Goal: Task Accomplishment & Management: Use online tool/utility

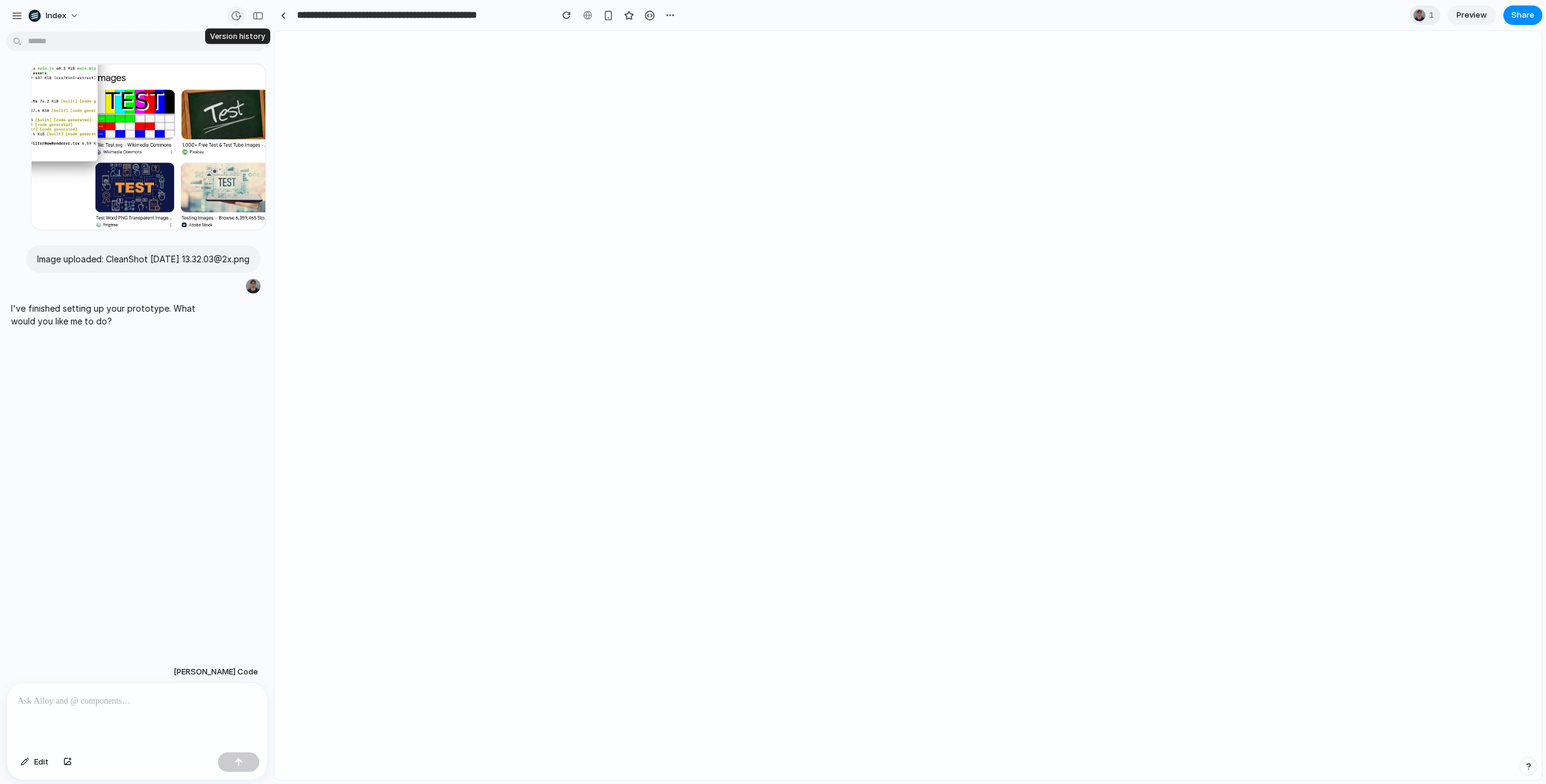
click at [230, 18] on button "button" at bounding box center [236, 16] width 20 height 20
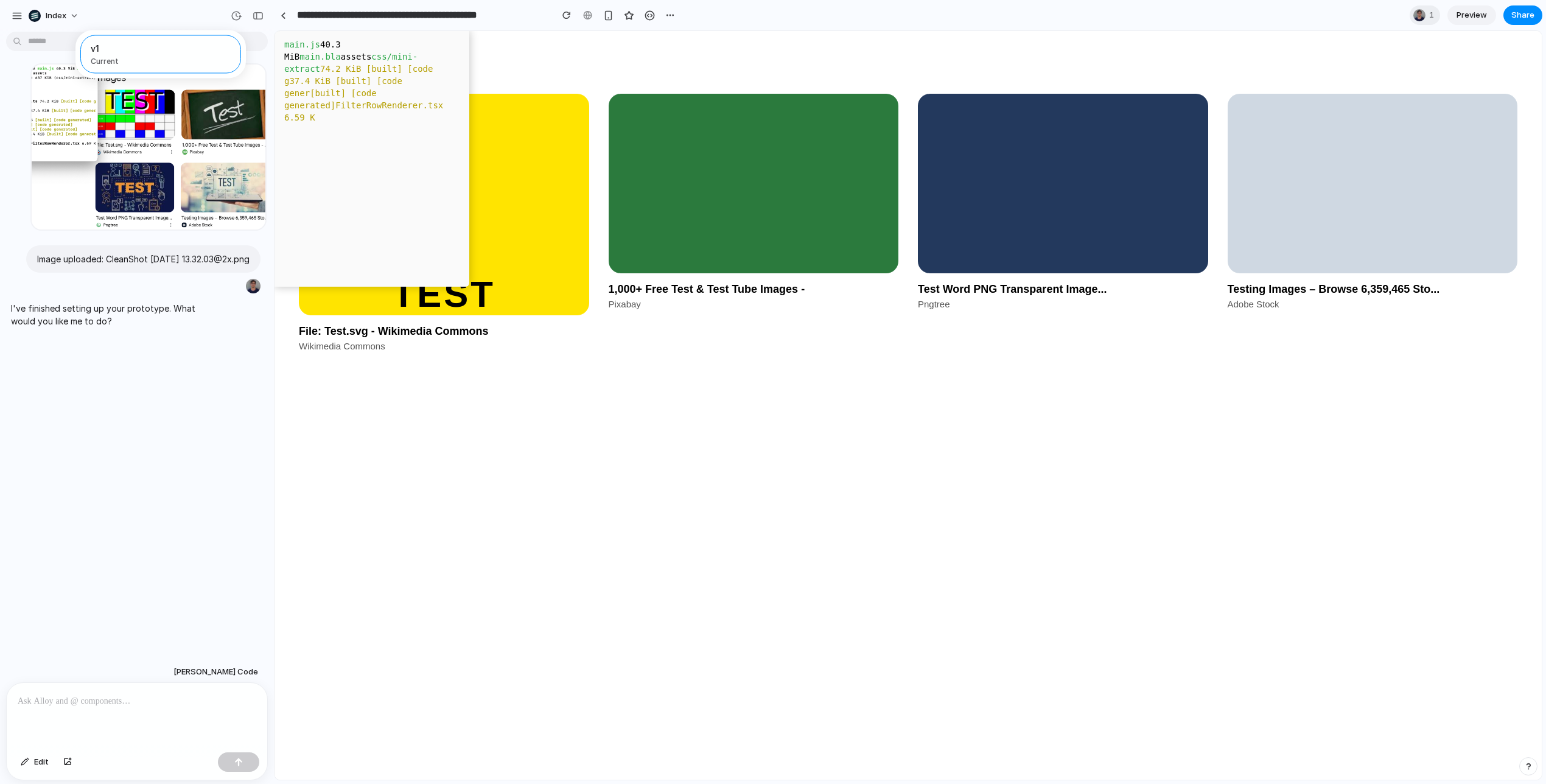
click at [231, 14] on div "v1 Current" at bounding box center [773, 392] width 1546 height 784
click at [293, 16] on div "**********" at bounding box center [477, 15] width 405 height 22
click at [282, 16] on div at bounding box center [283, 14] width 5 height 6
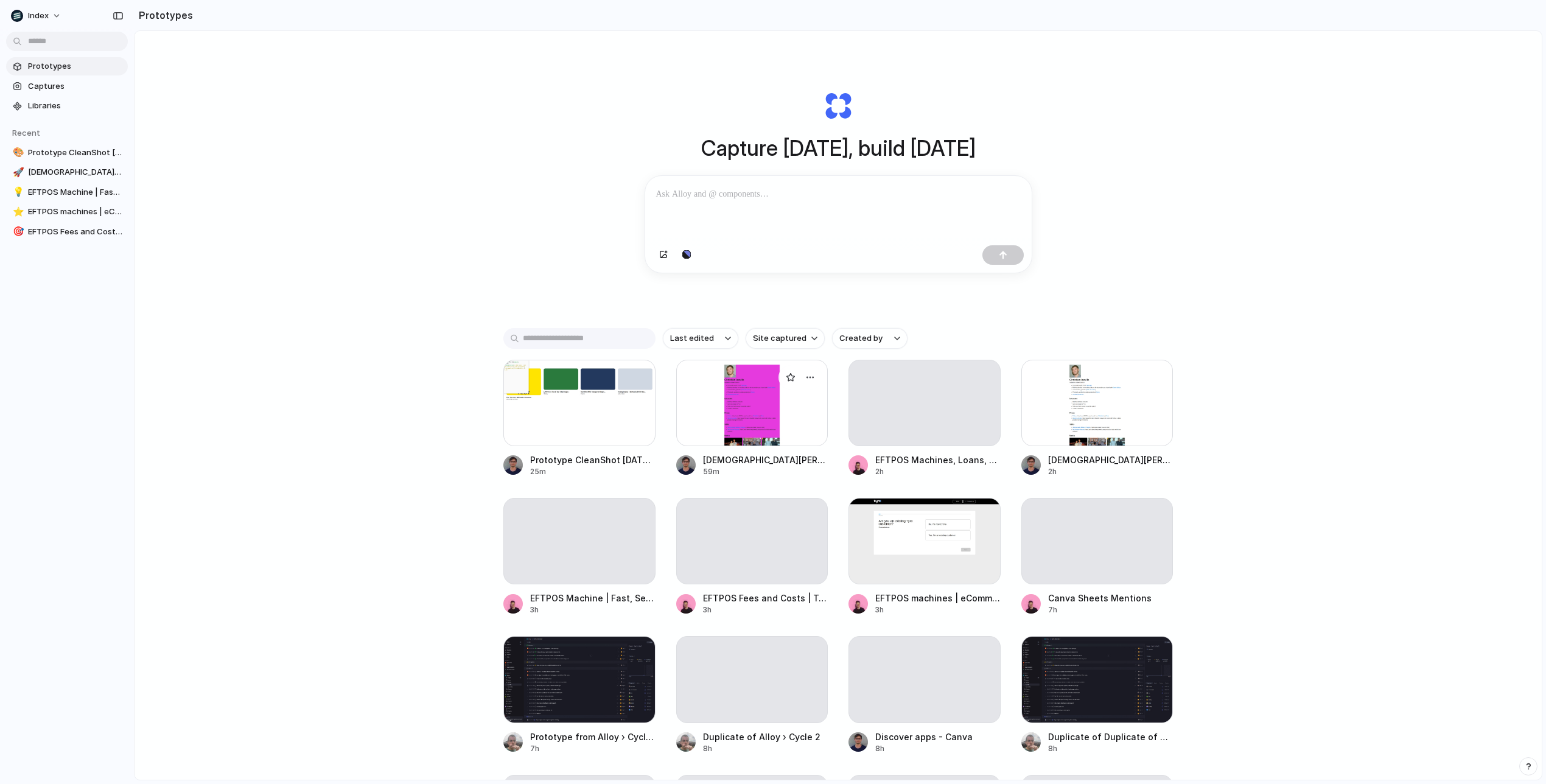
click at [740, 423] on div at bounding box center [753, 403] width 152 height 87
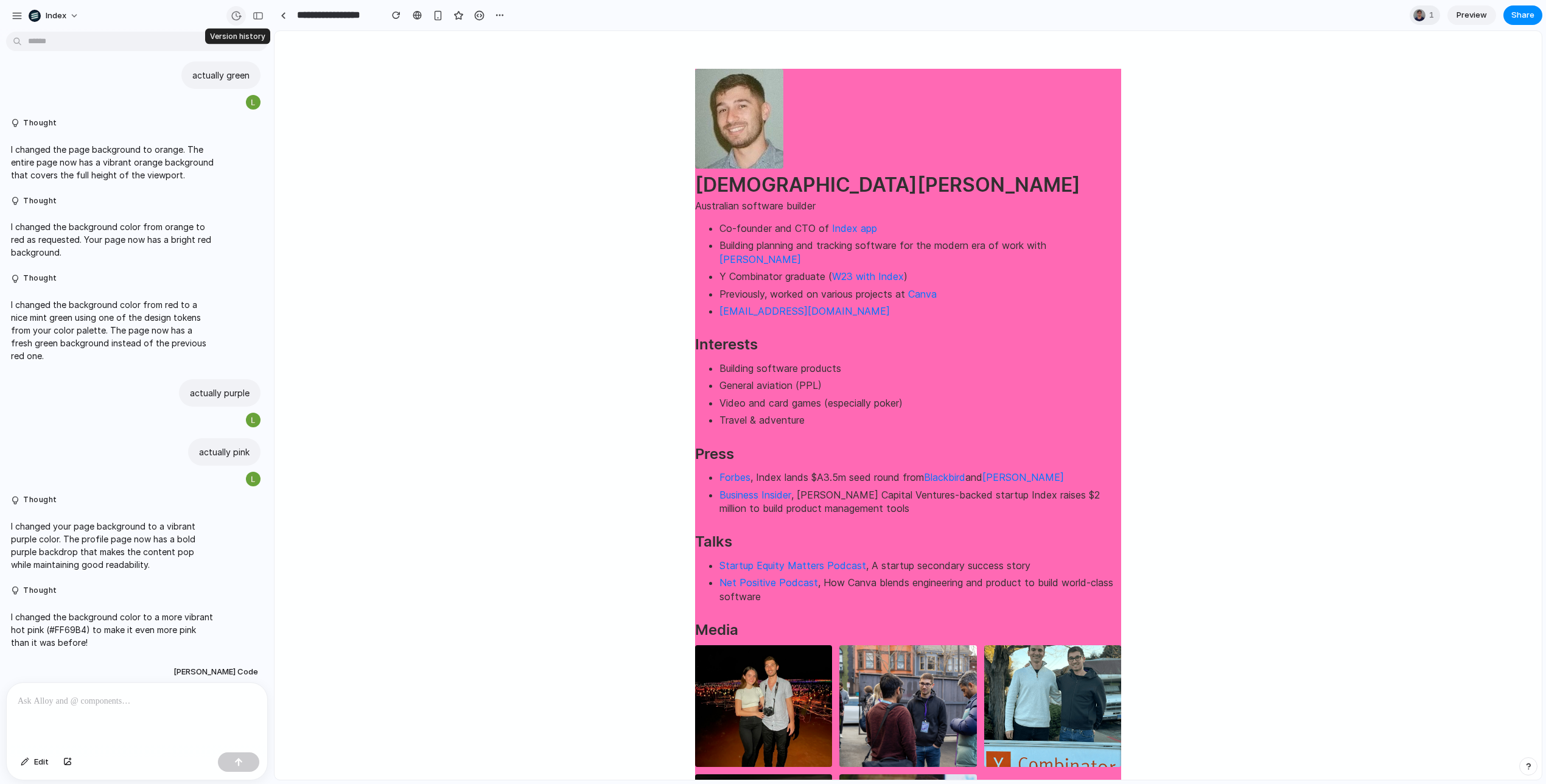
click at [235, 12] on div "button" at bounding box center [236, 15] width 11 height 11
click at [233, 20] on div "button" at bounding box center [236, 15] width 11 height 11
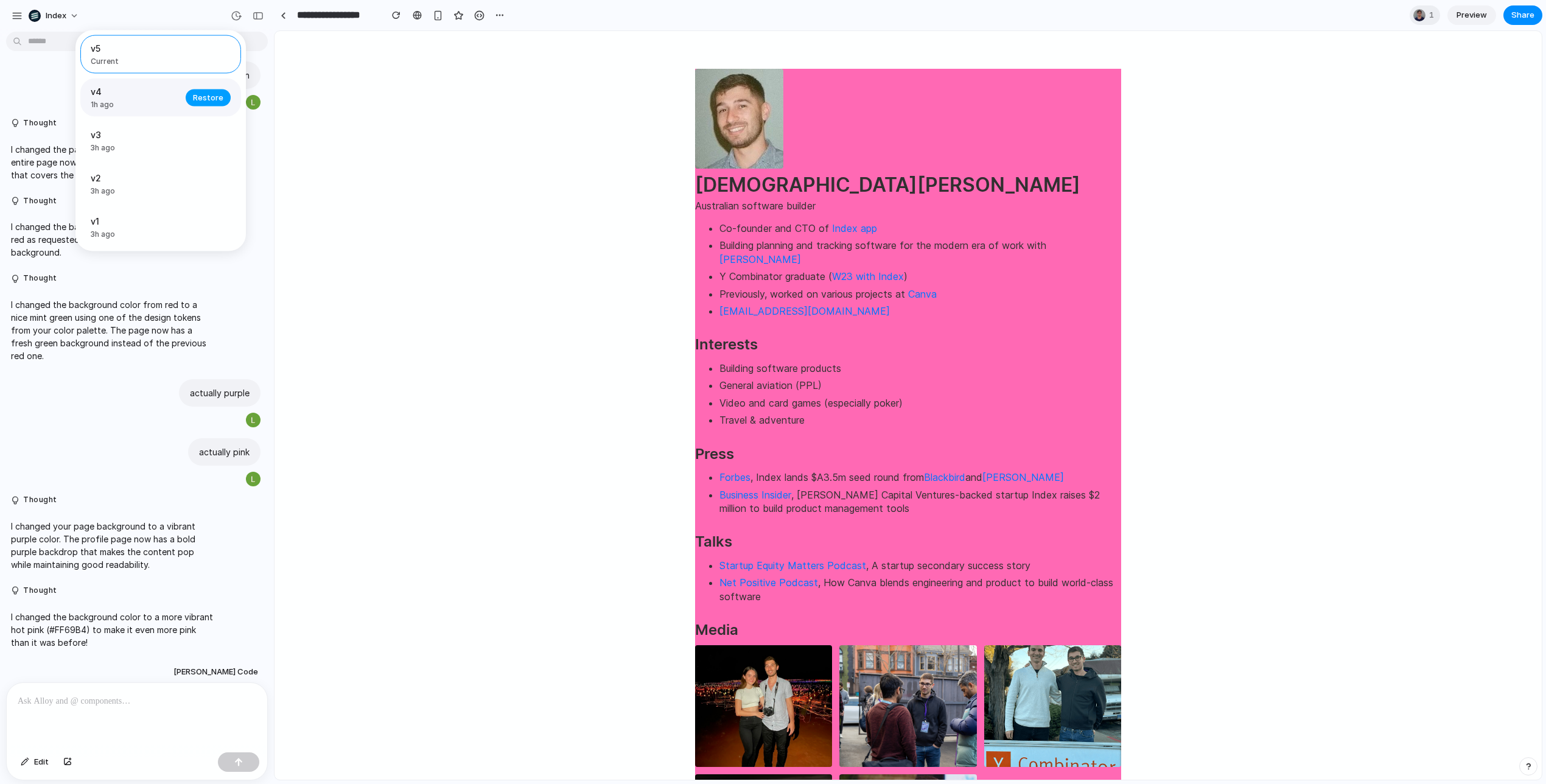
click at [209, 98] on span "Restore" at bounding box center [208, 97] width 31 height 12
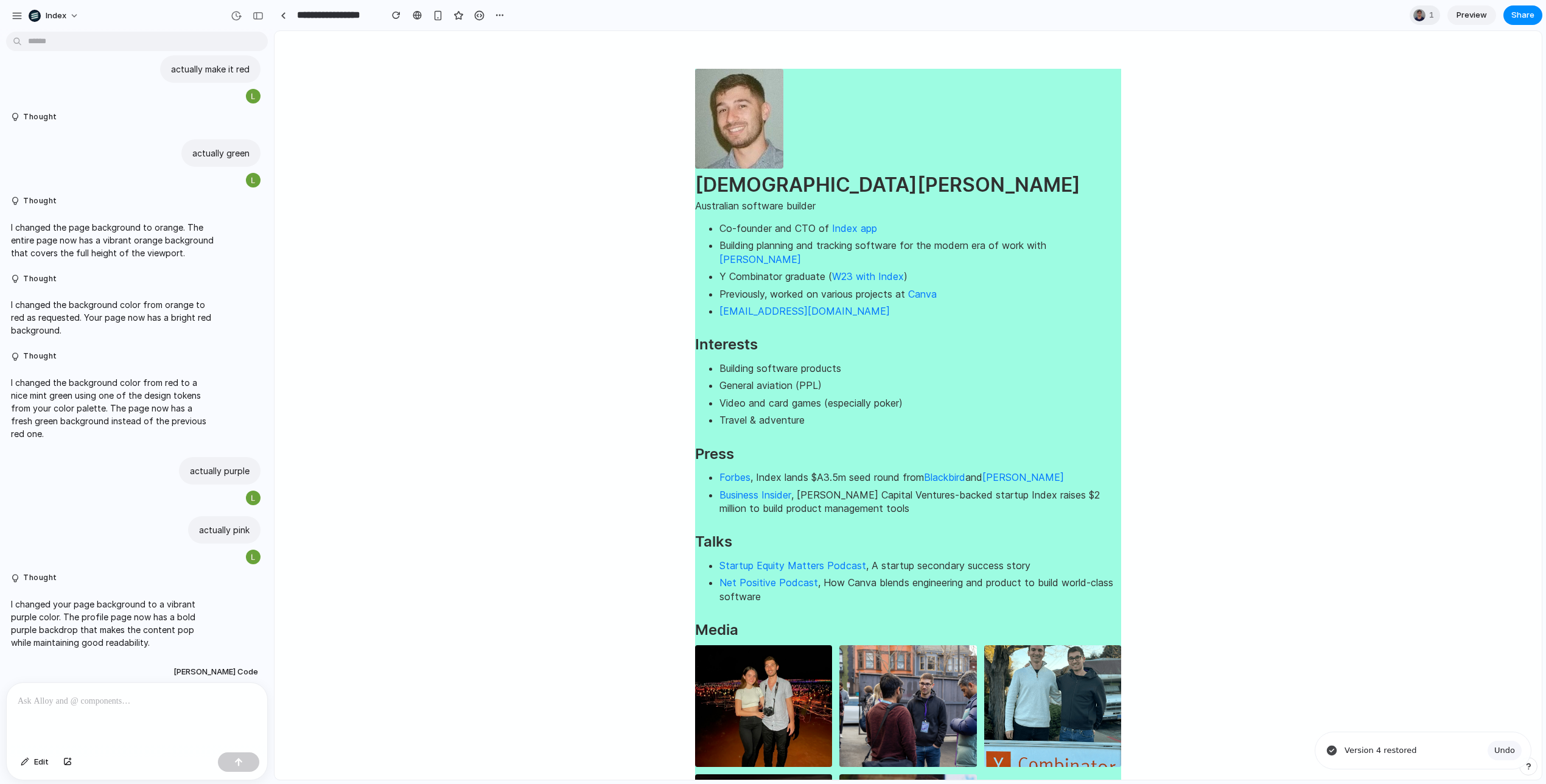
scroll to position [118, 0]
click at [1510, 751] on span "Undo" at bounding box center [1504, 750] width 21 height 12
click at [1399, 628] on html "Christian Iacullo Australian software builder Co-founder and CTO of Index app B…" at bounding box center [907, 536] width 1267 height 1011
click at [232, 20] on div "button" at bounding box center [236, 15] width 11 height 11
click at [213, 102] on span "Restore" at bounding box center [208, 97] width 31 height 12
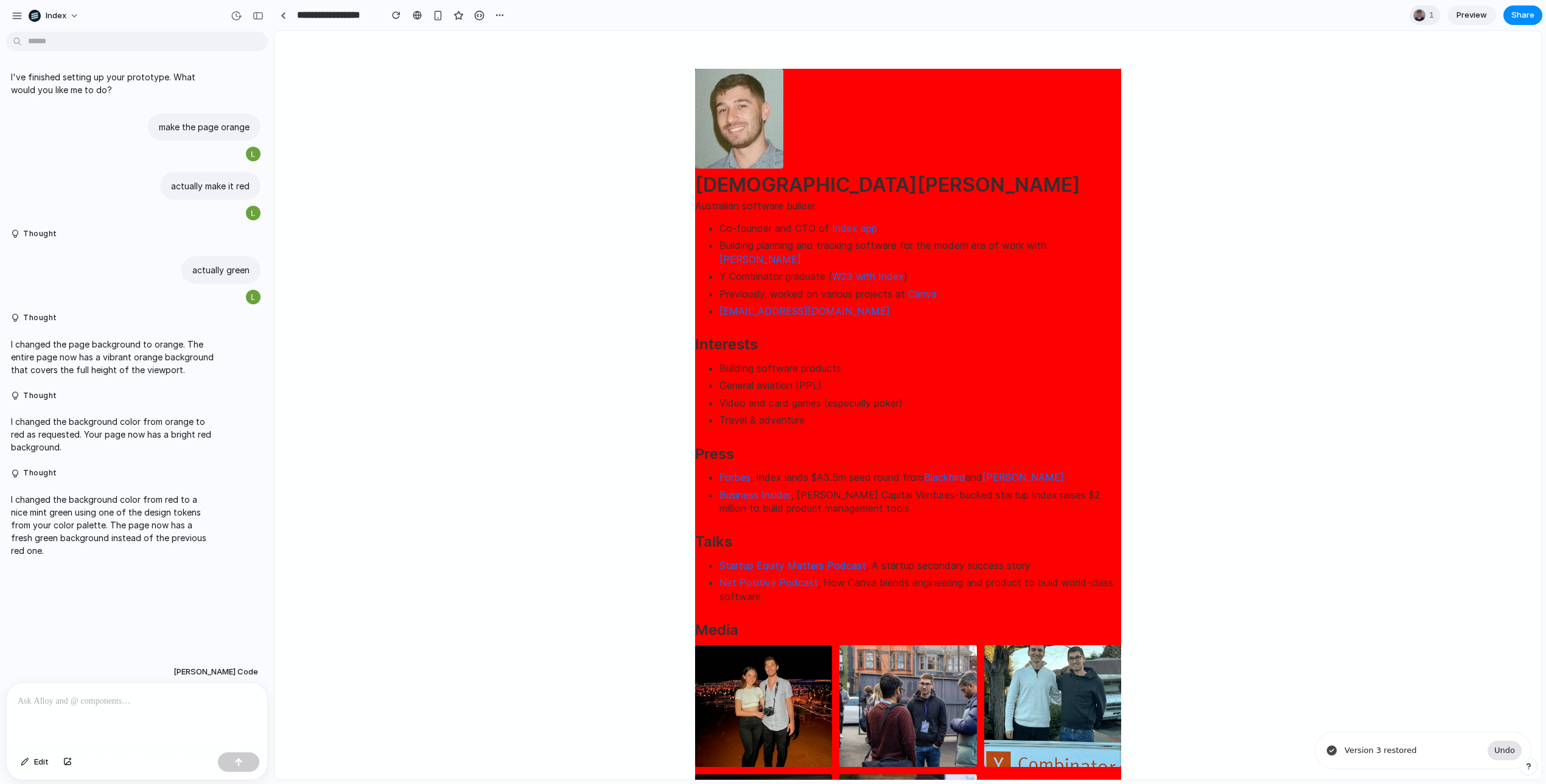
scroll to position [0, 0]
click at [1508, 747] on span "Undo" at bounding box center [1504, 750] width 21 height 12
click at [1344, 575] on html "Christian Iacullo Australian software builder Co-founder and CTO of Index app B…" at bounding box center [907, 536] width 1267 height 1011
click at [462, 369] on html "Christian Iacullo Australian software builder Co-founder and CTO of Index app B…" at bounding box center [907, 536] width 1267 height 1011
click at [141, 725] on div at bounding box center [137, 714] width 261 height 64
